Goal: Transaction & Acquisition: Purchase product/service

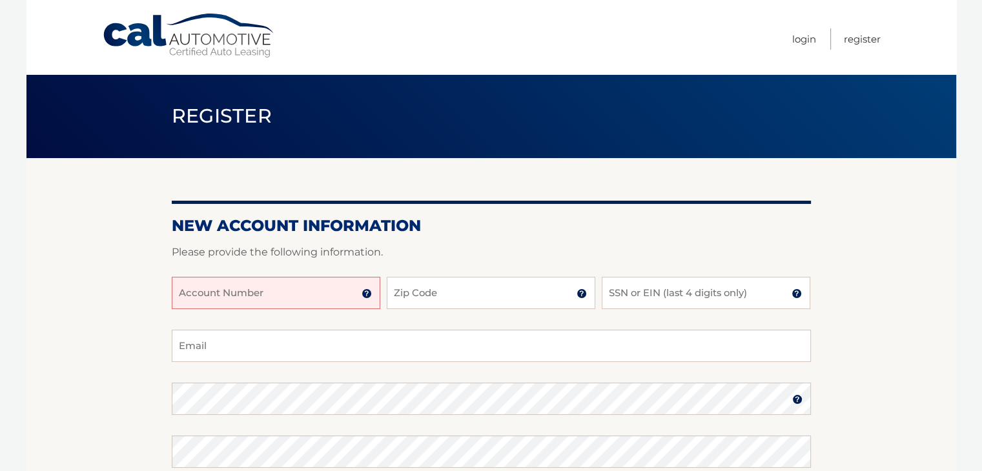
click at [287, 296] on input "Account Number" at bounding box center [276, 293] width 209 height 32
type input "44455985242"
click at [418, 296] on input "Zip Code" at bounding box center [491, 293] width 209 height 32
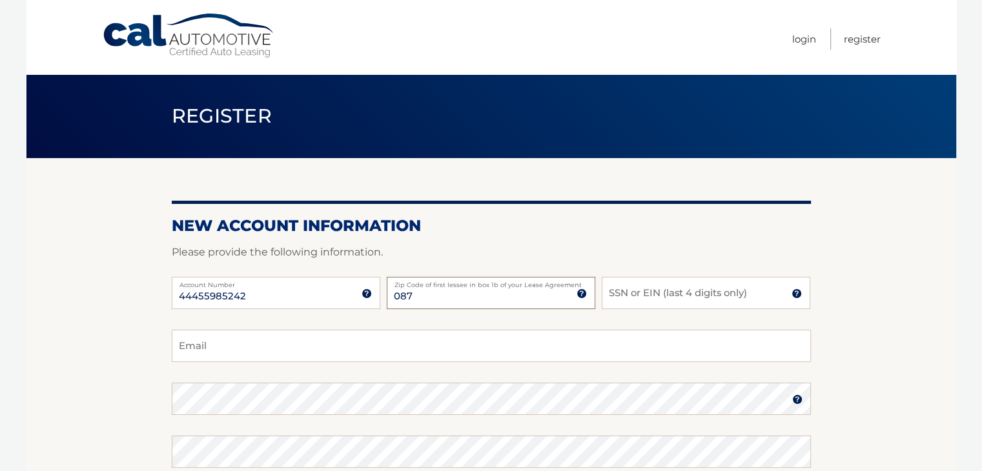
type input "08723"
type input "[EMAIL_ADDRESS][DOMAIN_NAME]"
click at [677, 285] on input "SSN or EIN (last 4 digits only)" at bounding box center [706, 293] width 209 height 32
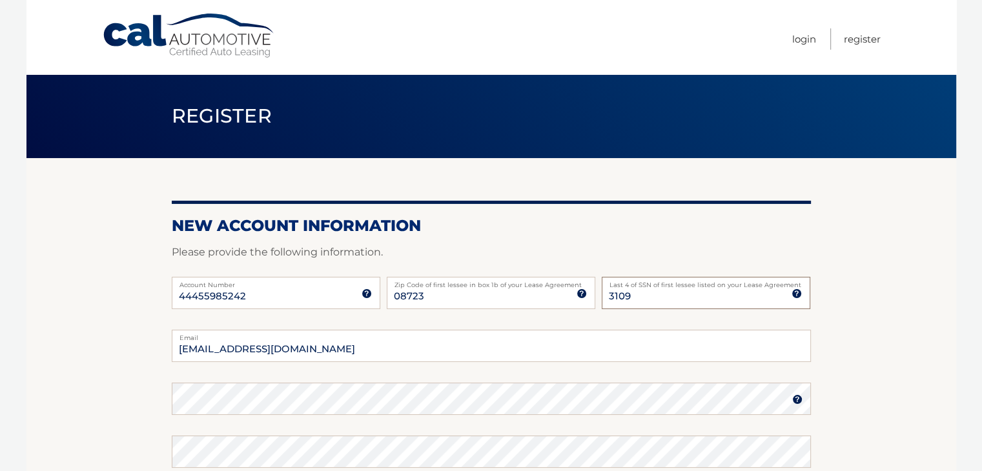
type input "3109"
click at [902, 306] on section "New Account Information Please provide the following information. 44455985242 A…" at bounding box center [491, 410] width 930 height 504
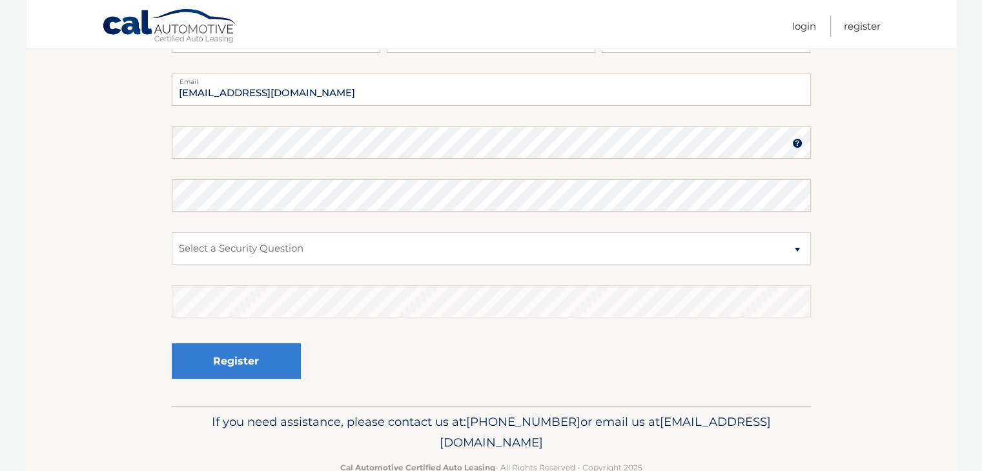
scroll to position [258, 0]
click at [90, 250] on section "New Account Information Please provide the following information. 44455985242 A…" at bounding box center [491, 153] width 930 height 504
click at [398, 252] on select "Select a Security Question What was the name of your elementary school? What is…" at bounding box center [491, 247] width 639 height 32
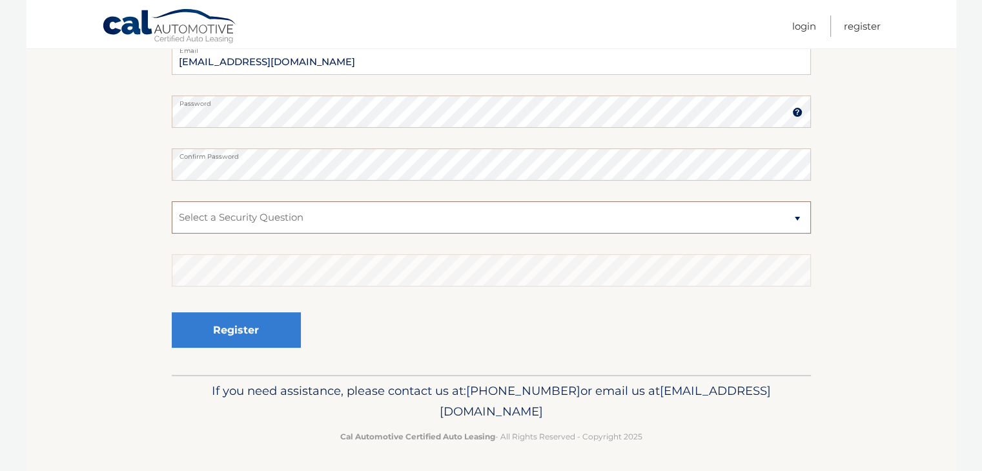
scroll to position [289, 0]
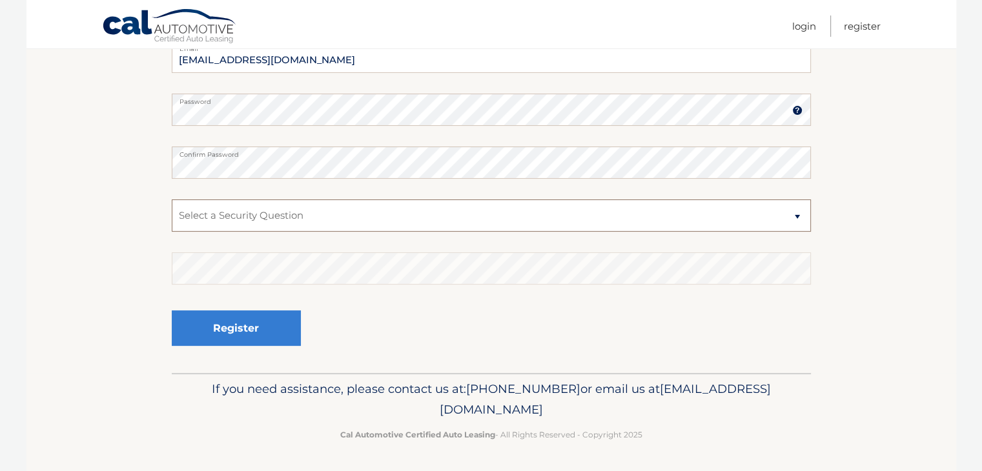
click at [422, 217] on select "Select a Security Question What was the name of your elementary school? What is…" at bounding box center [491, 215] width 639 height 32
click at [794, 219] on select "Select a Security Question What was the name of your elementary school? What is…" at bounding box center [491, 215] width 639 height 32
select select "2"
click at [172, 199] on select "Select a Security Question What was the name of your elementary school? What is…" at bounding box center [491, 215] width 639 height 32
click at [132, 216] on section "New Account Information Please provide the following information. 44455985242 A…" at bounding box center [491, 121] width 930 height 504
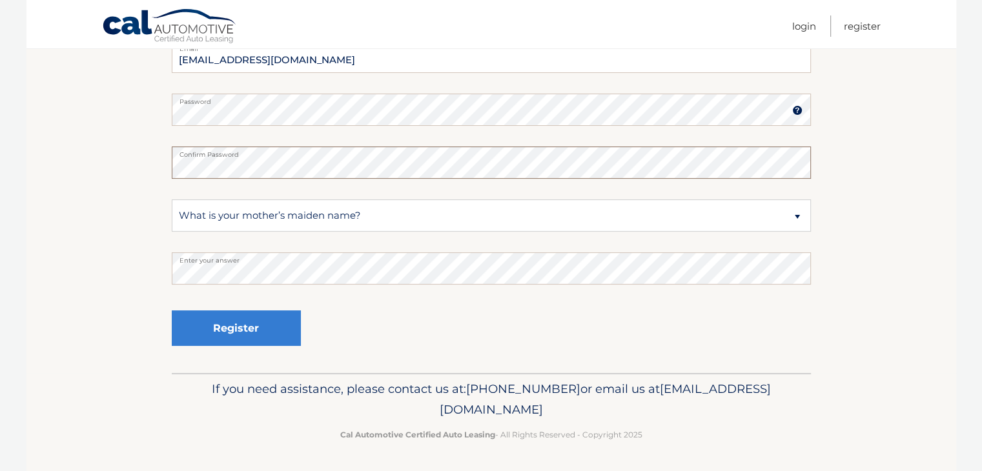
click at [134, 161] on section "New Account Information Please provide the following information. 44455985242 A…" at bounding box center [491, 121] width 930 height 504
click at [209, 321] on button "Register" at bounding box center [236, 329] width 129 height 36
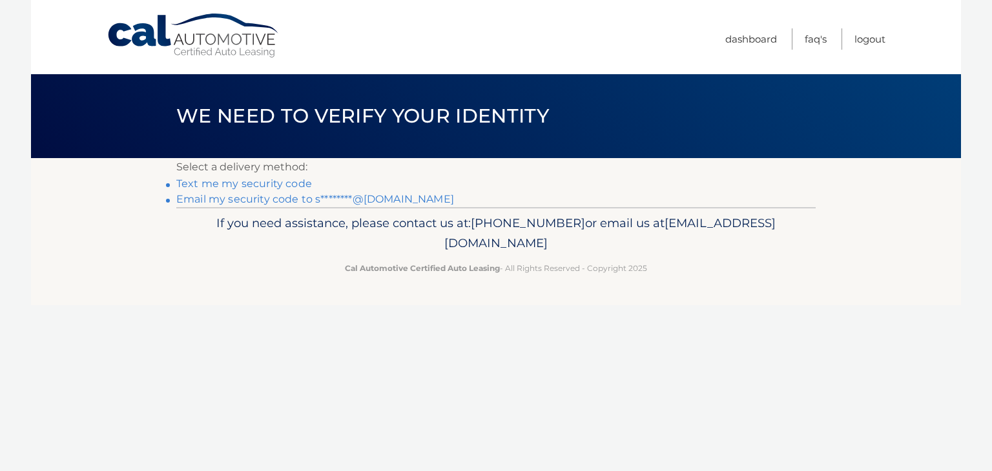
click at [273, 184] on link "Text me my security code" at bounding box center [244, 184] width 136 height 12
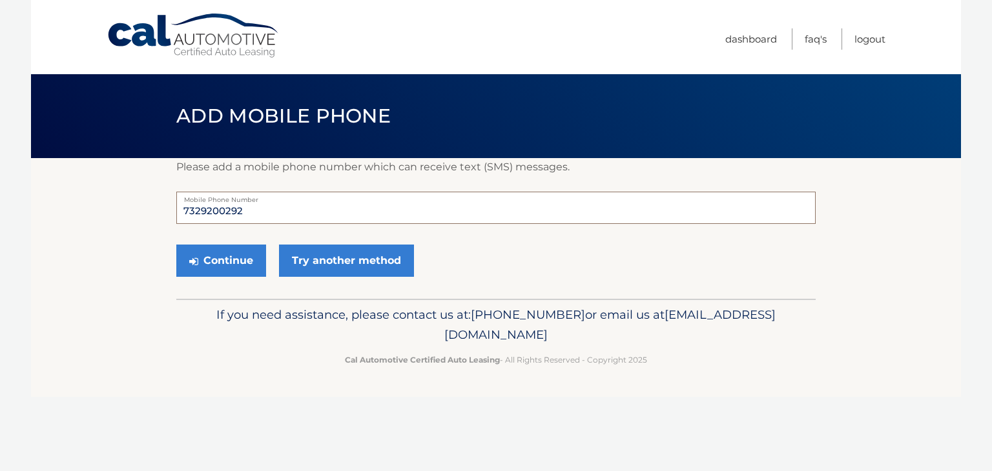
drag, startPoint x: 254, startPoint y: 212, endPoint x: 165, endPoint y: 209, distance: 89.1
click at [165, 209] on section "Please add a mobile phone number which can receive text (SMS) messages. 7329200…" at bounding box center [496, 228] width 930 height 141
type input "9043070782"
click at [232, 267] on button "Continue" at bounding box center [221, 261] width 90 height 32
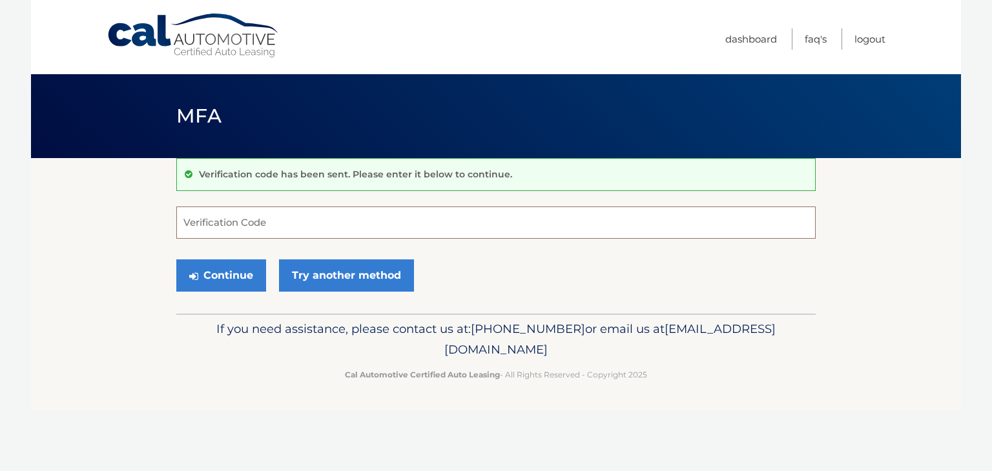
click at [493, 223] on input "Verification Code" at bounding box center [495, 223] width 639 height 32
type input "223044"
click at [174, 277] on section "Verification code has been sent. Please enter it below to continue. 223044 Veri…" at bounding box center [496, 236] width 930 height 156
click at [201, 277] on button "Continue" at bounding box center [221, 276] width 90 height 32
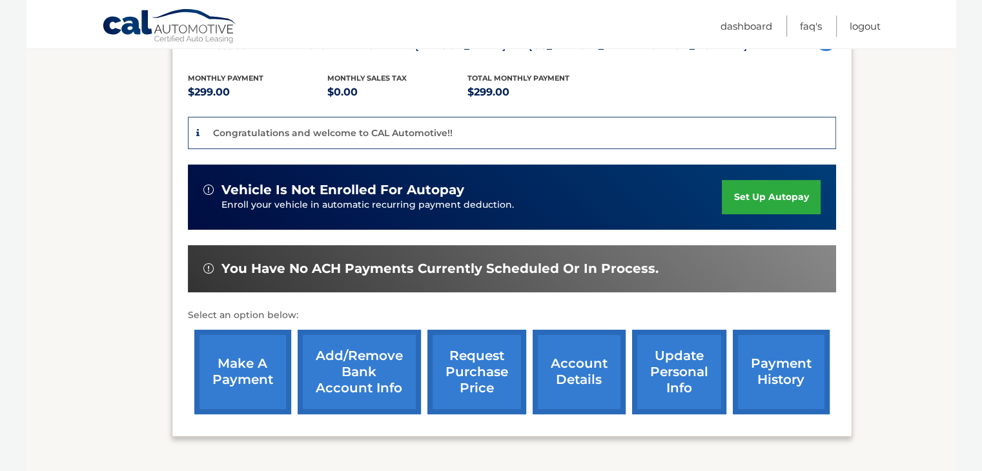
scroll to position [258, 0]
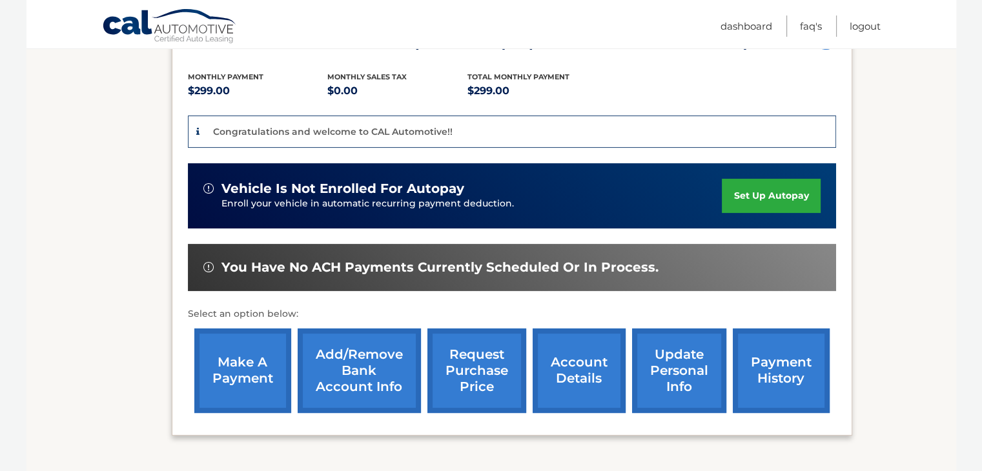
click at [248, 358] on link "make a payment" at bounding box center [242, 371] width 97 height 85
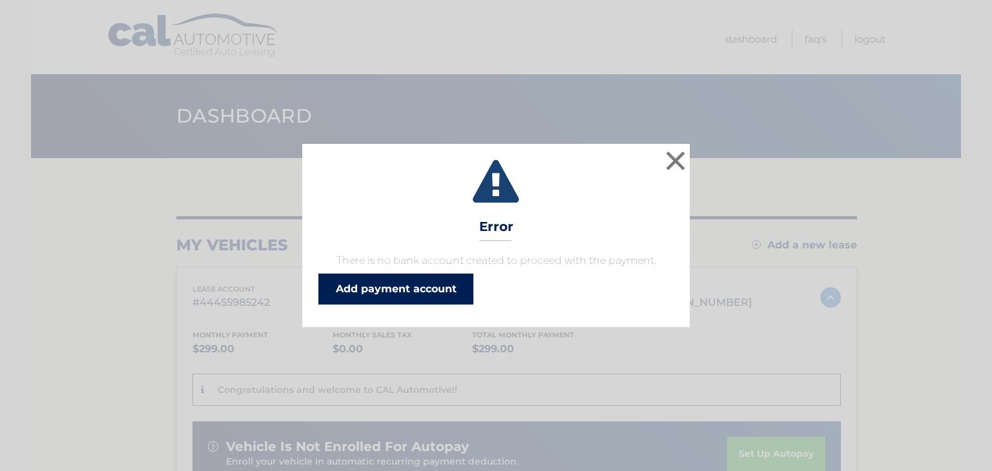
click at [407, 287] on link "Add payment account" at bounding box center [395, 289] width 155 height 31
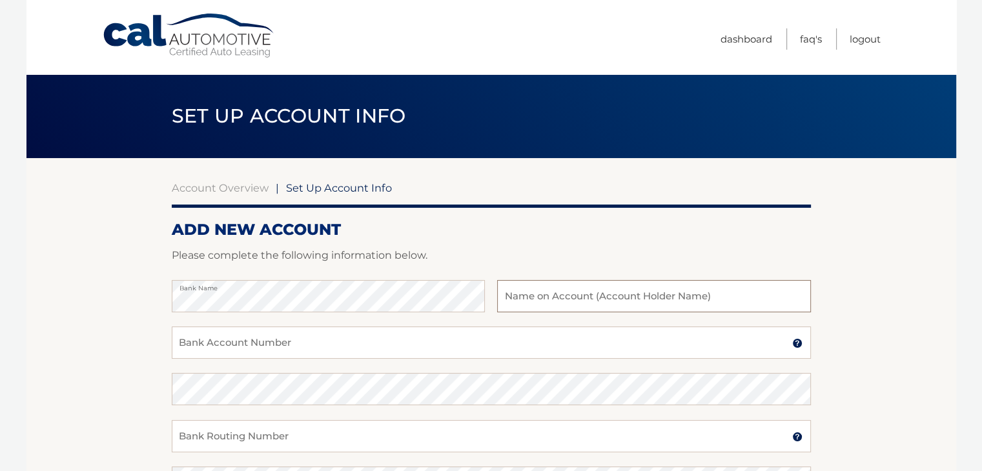
click at [622, 287] on input "text" at bounding box center [653, 296] width 313 height 32
type input "[PERSON_NAME]"
click at [382, 342] on input "Bank Account Number" at bounding box center [491, 343] width 639 height 32
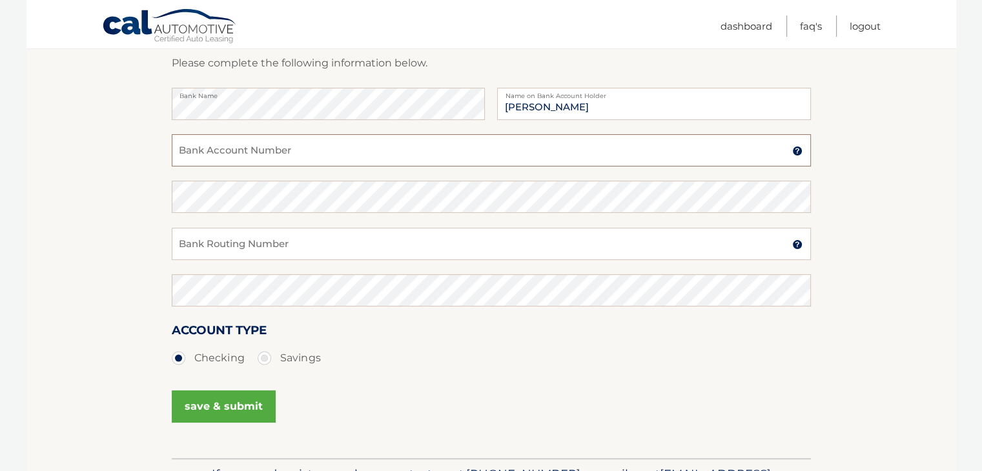
scroll to position [193, 0]
type input "381049841680"
click at [298, 245] on input "Bank Routing Number" at bounding box center [491, 243] width 639 height 32
type input "021200339"
click at [436, 351] on ul "Checking Savings" at bounding box center [491, 358] width 639 height 26
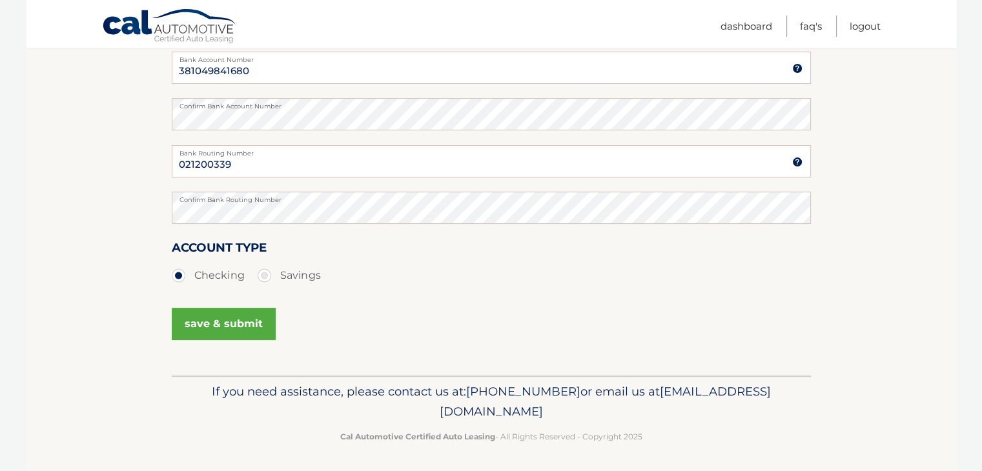
scroll to position [277, 0]
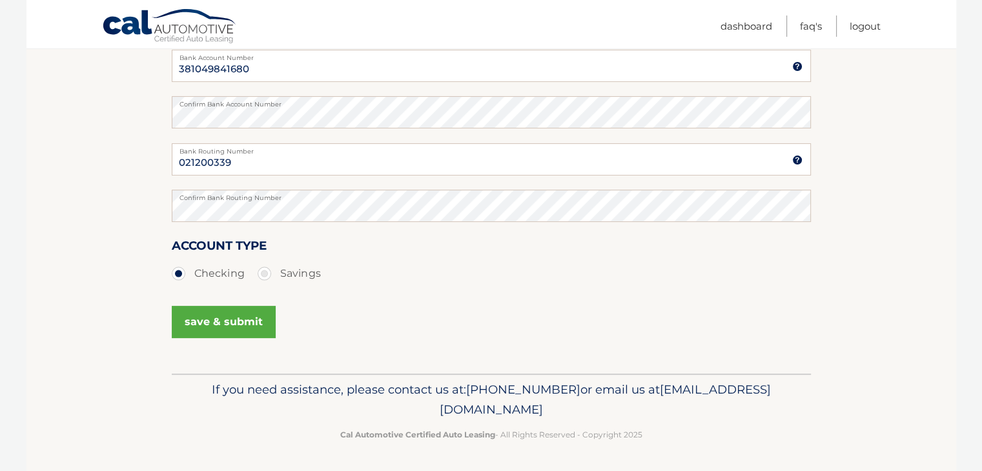
click at [245, 316] on button "save & submit" at bounding box center [224, 322] width 104 height 32
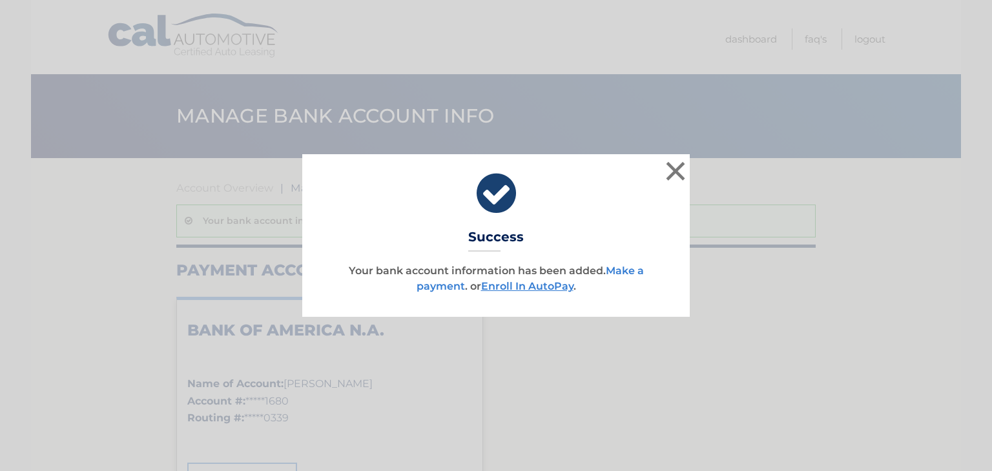
click at [629, 272] on link "Make a payment" at bounding box center [529, 279] width 227 height 28
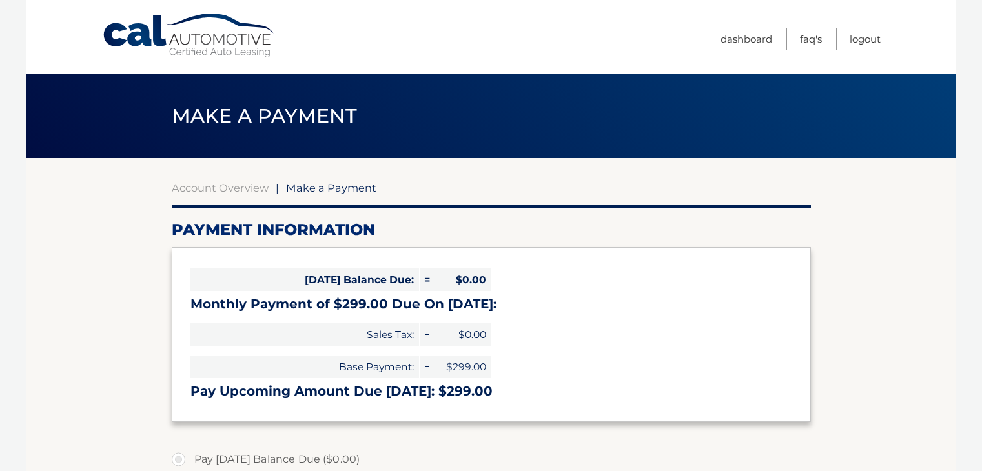
select select "MjVlZDM0ZGUtY2M5Ny00NTI1LWE2NmYtZjAyZDI1ZjhkOTUy"
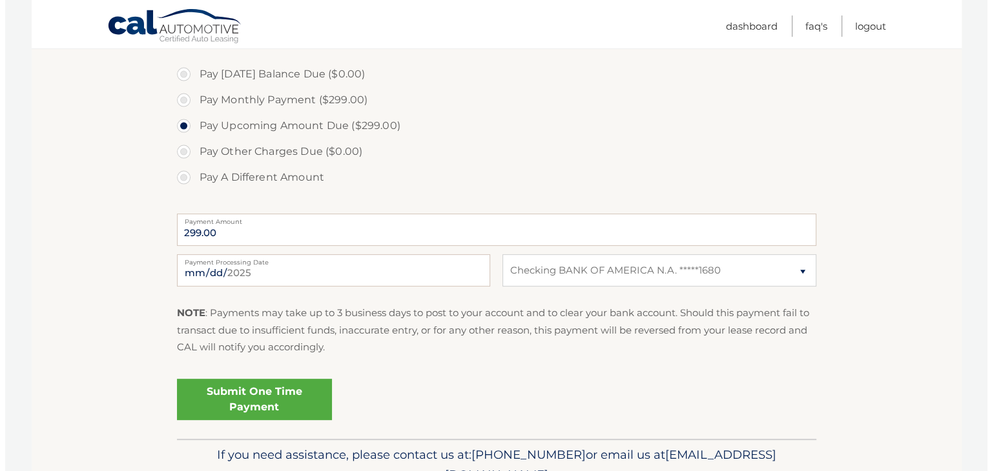
scroll to position [386, 0]
click at [294, 401] on link "Submit One Time Payment" at bounding box center [249, 398] width 155 height 41
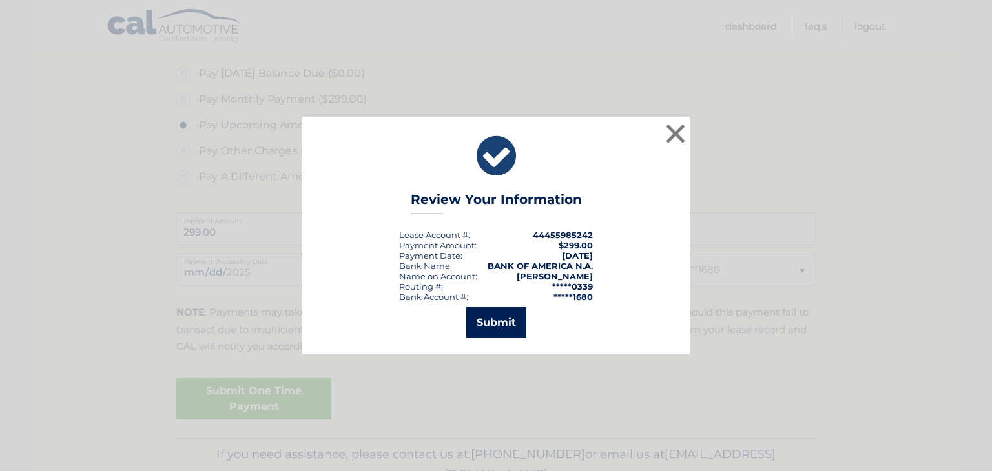
click at [496, 318] on button "Submit" at bounding box center [496, 322] width 60 height 31
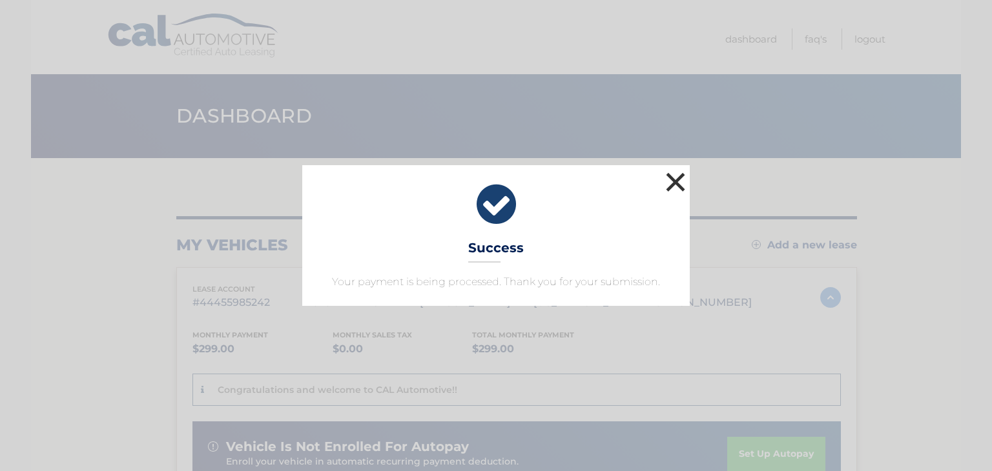
click at [676, 175] on button "×" at bounding box center [675, 182] width 26 height 26
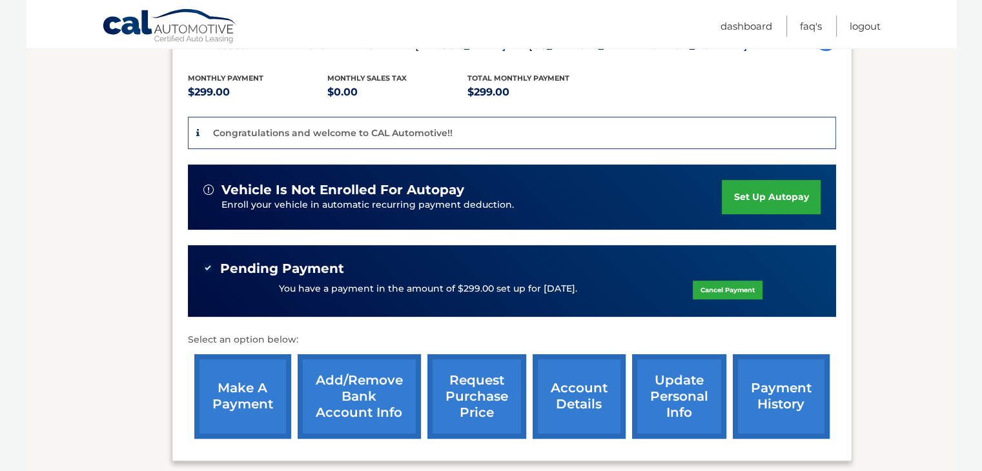
scroll to position [258, 0]
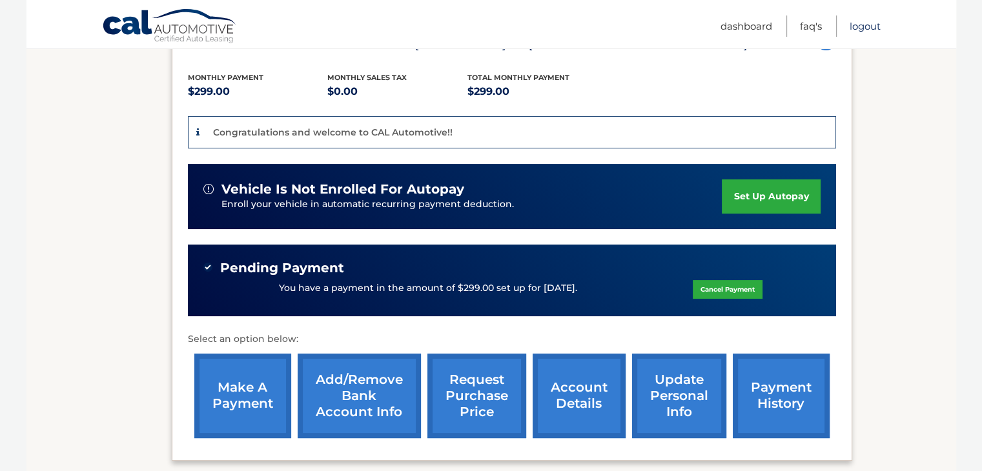
click at [862, 29] on link "Logout" at bounding box center [865, 25] width 31 height 21
